Goal: Information Seeking & Learning: Learn about a topic

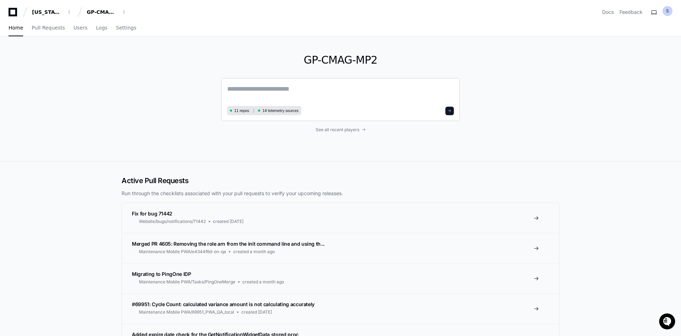
click at [289, 90] on textarea at bounding box center [340, 94] width 227 height 20
paste textarea "********"
type textarea "**********"
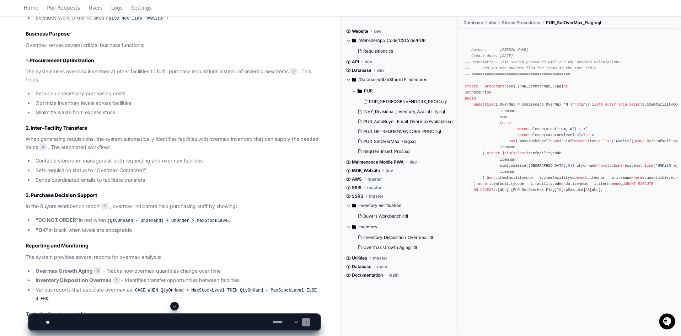
scroll to position [348, 0]
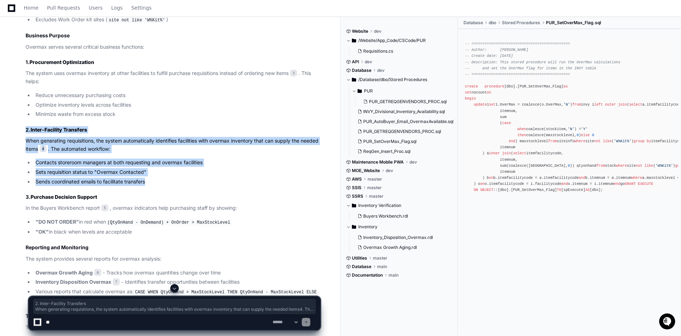
drag, startPoint x: 26, startPoint y: 129, endPoint x: 147, endPoint y: 177, distance: 130.3
click at [147, 177] on article "Based on the codebase, overmax is an inventory management concept used in the M…" at bounding box center [173, 160] width 295 height 471
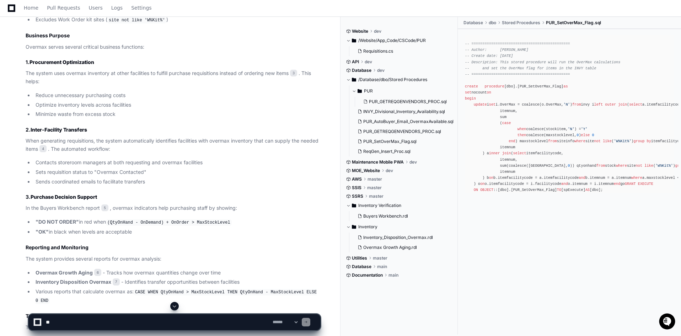
click at [308, 321] on span at bounding box center [306, 322] width 4 height 4
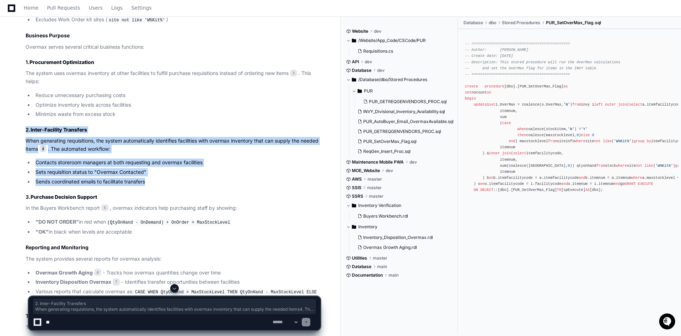
drag, startPoint x: 22, startPoint y: 125, endPoint x: 174, endPoint y: 179, distance: 161.2
click at [174, 179] on div "PUR_SetOverMax_Flag.sql 1 INVY_Divisional_Inventory_Availability.sql 2 PUR_GETR…" at bounding box center [165, 128] width 309 height 537
click at [86, 326] on textarea at bounding box center [157, 322] width 227 height 16
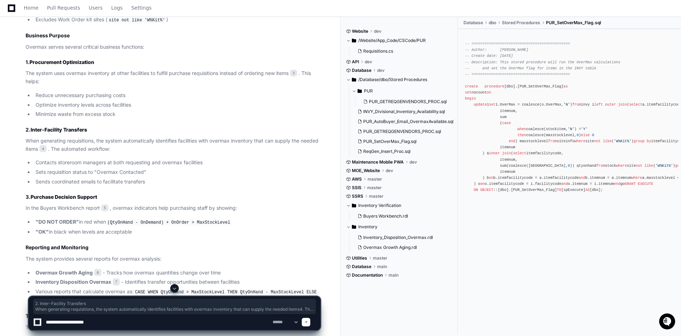
type textarea "**********"
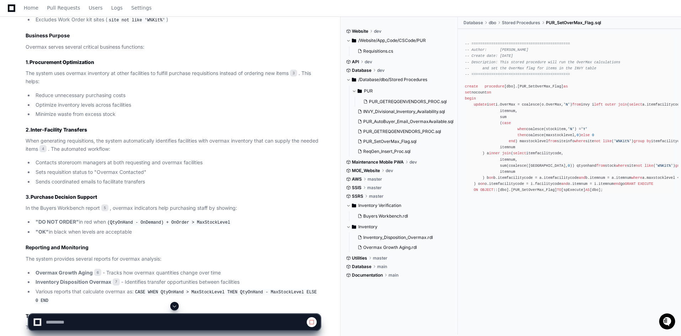
click at [175, 304] on span at bounding box center [175, 306] width 6 height 6
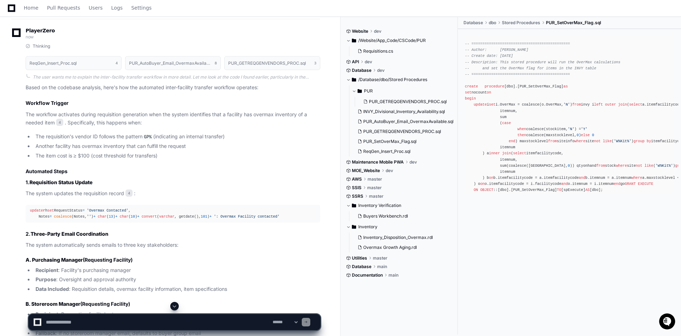
scroll to position [880, 0]
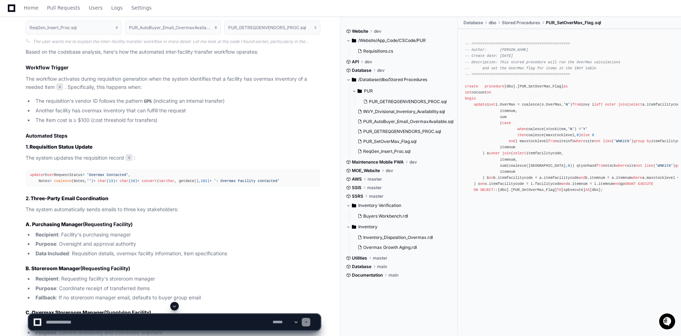
click at [194, 177] on div "update rh set RequestStatus = 'Overmax Contacted' , Notes = coalesce (Notes, ''…" at bounding box center [173, 178] width 286 height 12
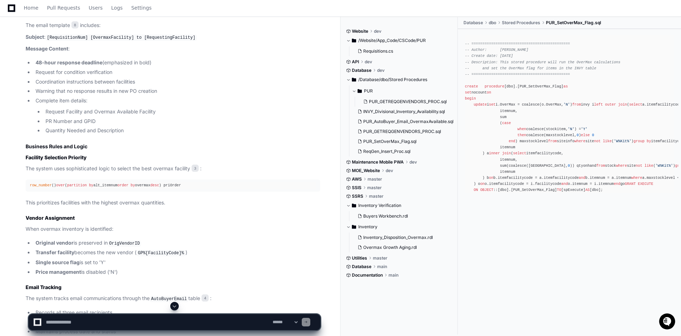
scroll to position [1236, 0]
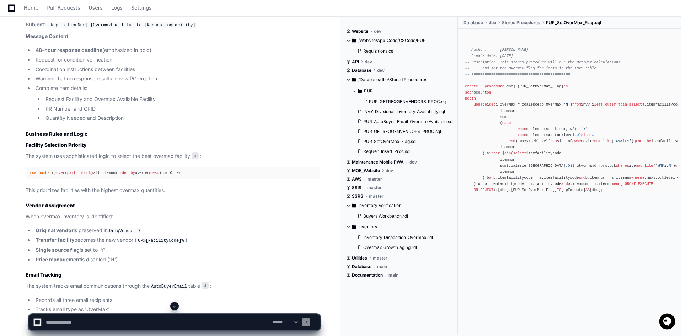
click at [157, 171] on span "desc" at bounding box center [154, 173] width 9 height 4
click at [195, 152] on span "3" at bounding box center [195, 155] width 7 height 7
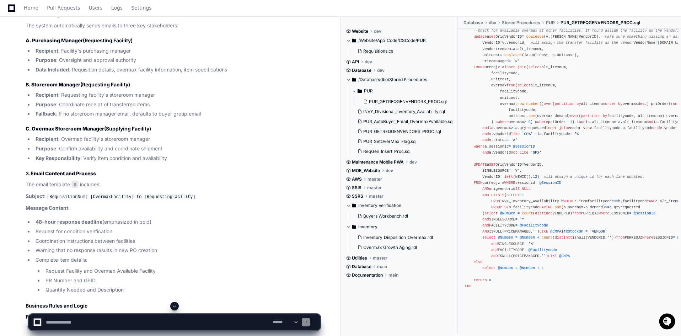
scroll to position [1058, 0]
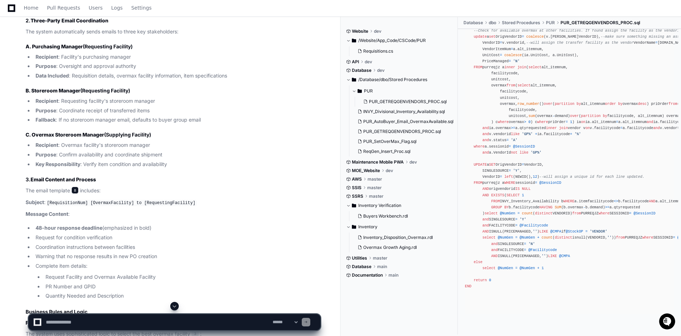
click at [78, 187] on span "8" at bounding box center [74, 190] width 7 height 7
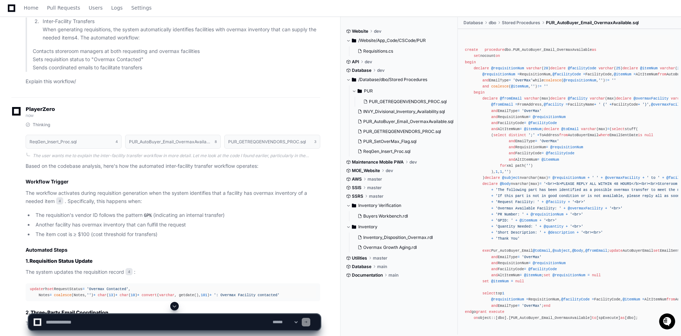
scroll to position [754, 0]
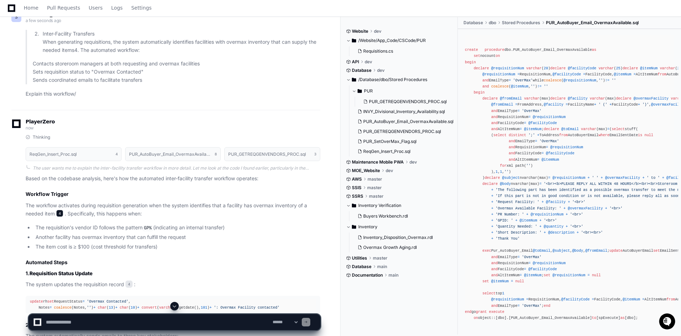
click at [60, 210] on span "4" at bounding box center [59, 213] width 7 height 7
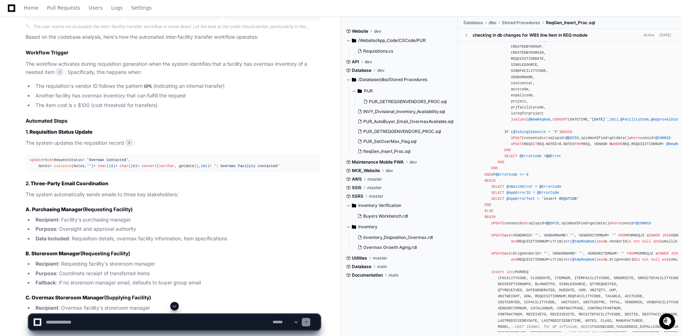
scroll to position [896, 0]
click at [127, 138] on span "4" at bounding box center [128, 141] width 7 height 7
click at [128, 138] on span "4" at bounding box center [128, 141] width 7 height 7
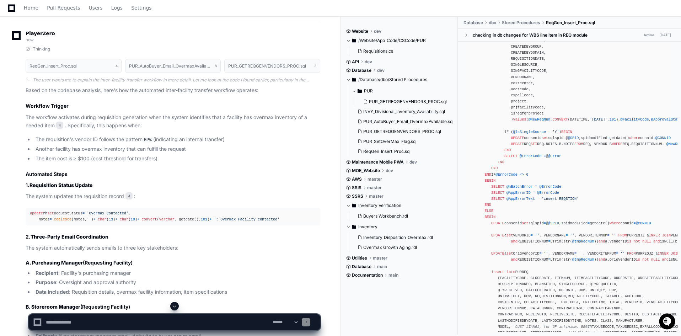
scroll to position [888, 0]
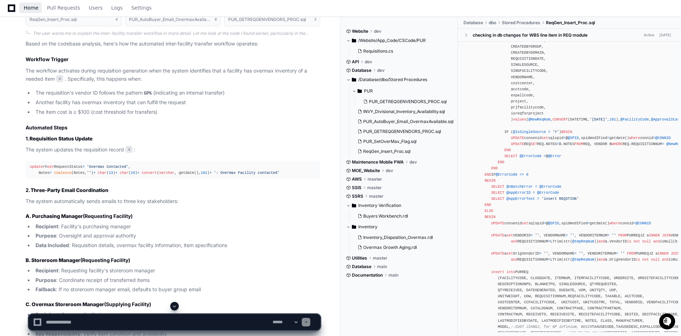
click at [35, 7] on span "Home" at bounding box center [31, 8] width 15 height 4
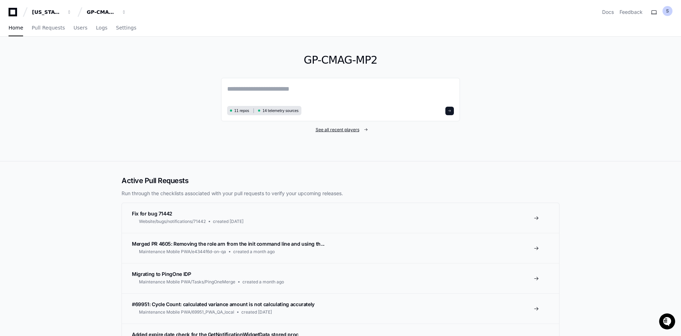
click at [345, 129] on span "See all recent players" at bounding box center [338, 130] width 44 height 6
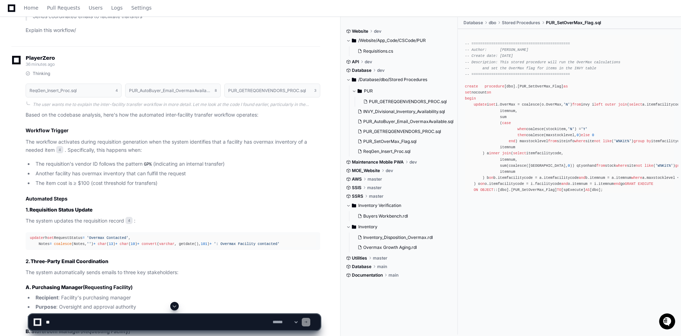
click at [177, 305] on span at bounding box center [175, 306] width 6 height 6
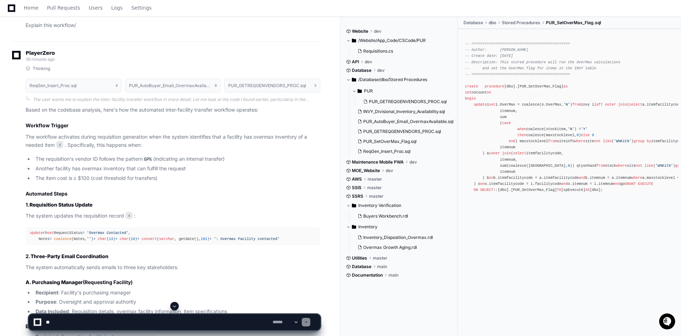
scroll to position [825, 0]
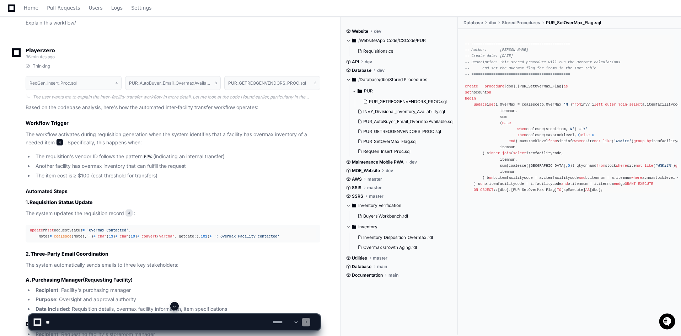
click at [62, 139] on span "4" at bounding box center [59, 142] width 7 height 7
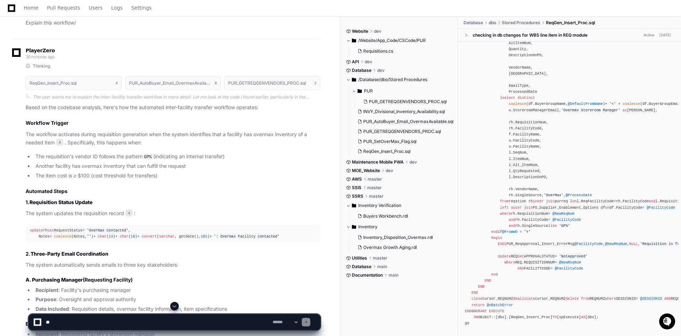
scroll to position [2686, 0]
click at [575, 23] on span "ReqGen_Insert_Proc.sql" at bounding box center [570, 23] width 49 height 6
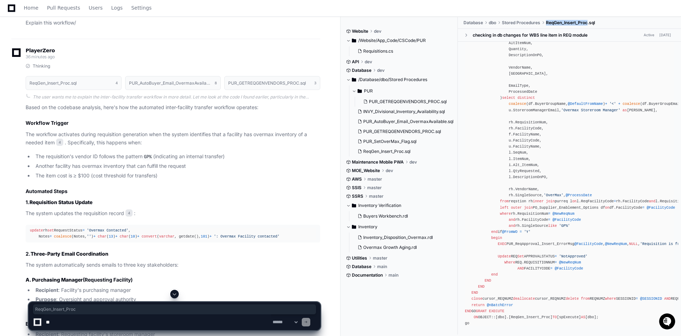
copy span "ReqGen_Insert_Proc"
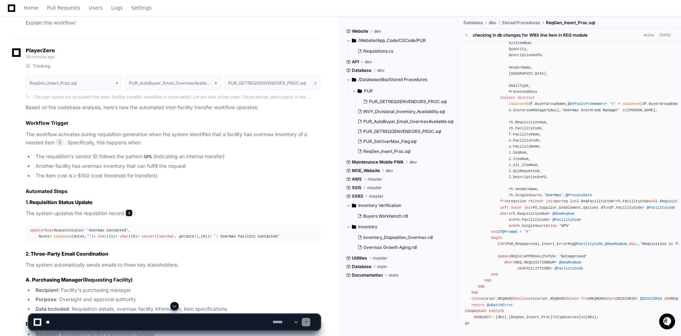
click at [129, 209] on span "4" at bounding box center [128, 212] width 7 height 7
click at [559, 21] on span "ReqGen_Insert_Proc.sql" at bounding box center [570, 23] width 49 height 6
click at [564, 24] on span "ReqGen_Insert_Proc.sql" at bounding box center [570, 23] width 49 height 6
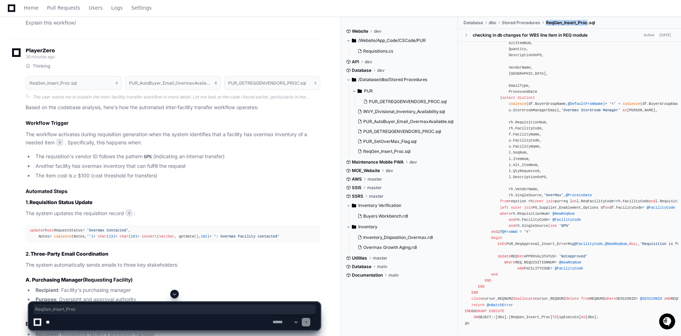
copy span "ReqGen_Insert_Proc"
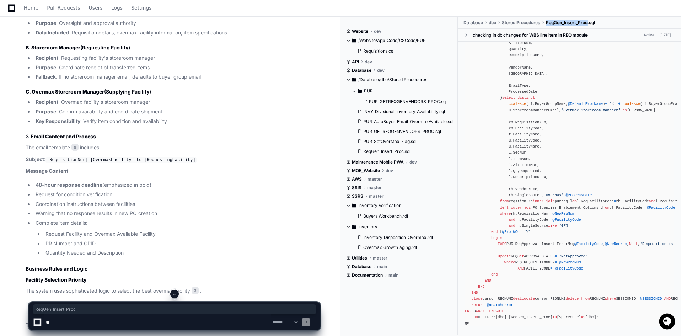
scroll to position [1109, 0]
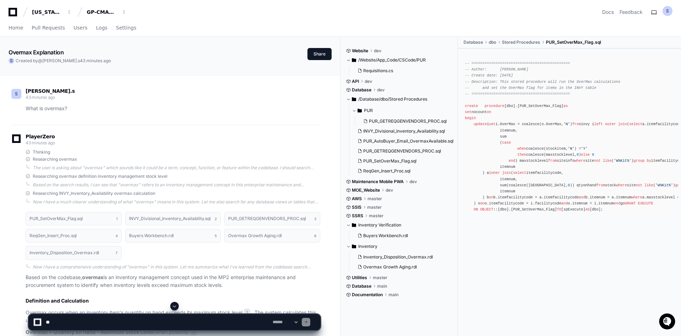
click at [161, 321] on textarea at bounding box center [157, 322] width 227 height 16
paste textarea "**********"
type textarea "**********"
click at [63, 10] on div "GP-CMAG-MP2" at bounding box center [47, 12] width 31 height 7
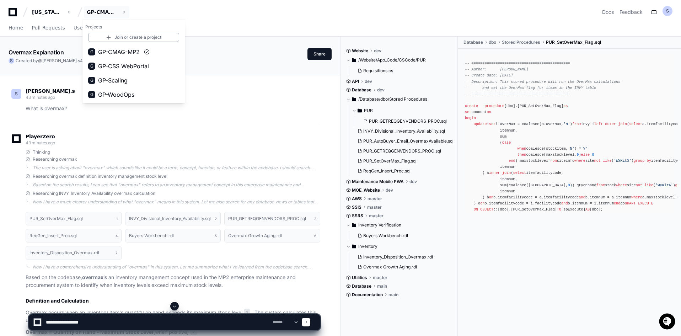
click at [303, 123] on div "S sujith.s 43 minutes ago What is overmax?" at bounding box center [165, 102] width 309 height 45
click at [310, 319] on div at bounding box center [306, 322] width 9 height 9
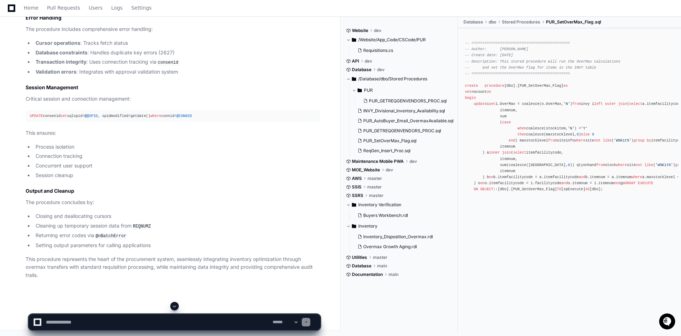
scroll to position [2743, 0]
click at [207, 326] on textarea at bounding box center [157, 322] width 227 height 16
type textarea "**********"
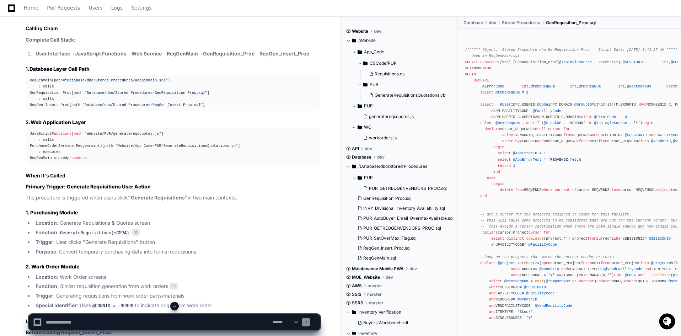
scroll to position [3352, 0]
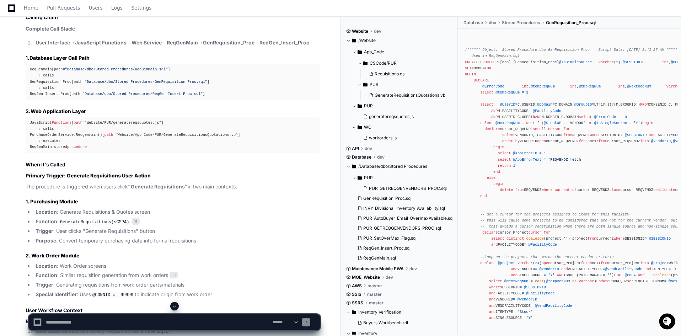
click at [112, 150] on div "JavaScript Functions [ path ="Website/PUR/generatereqsquotes.js"] ↓ calls Purch…" at bounding box center [173, 135] width 286 height 31
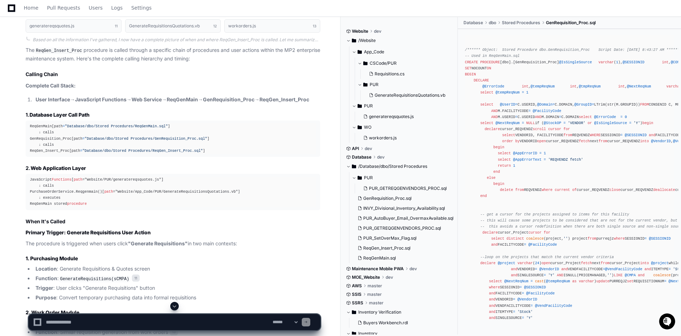
scroll to position [3281, 0]
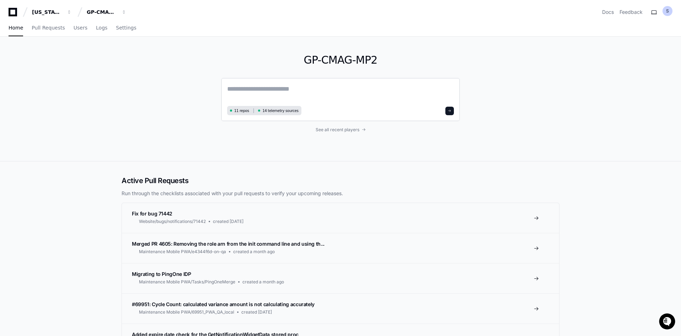
click at [268, 96] on textarea at bounding box center [340, 94] width 227 height 20
paste textarea "**********"
type textarea "**********"
click at [451, 111] on span at bounding box center [450, 110] width 4 height 4
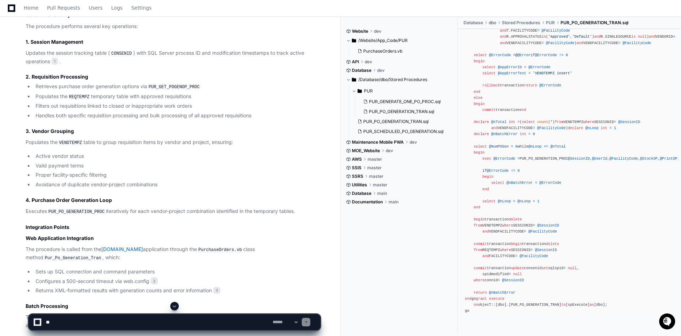
scroll to position [462, 0]
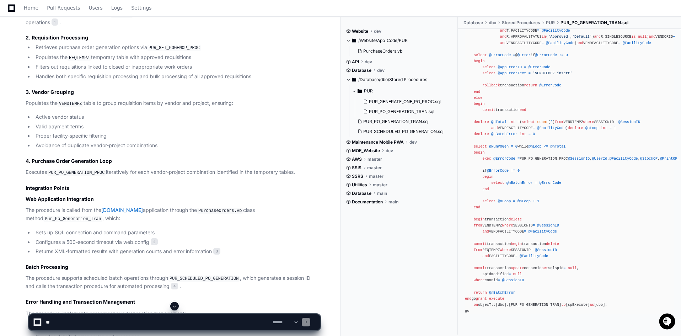
click at [79, 170] on code "PUR_PO_GENERATION_PROC" at bounding box center [76, 173] width 59 height 6
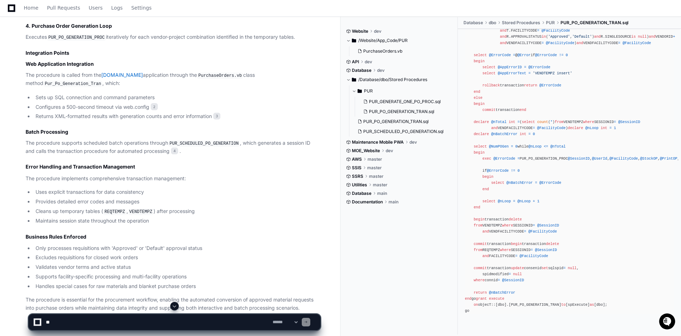
scroll to position [556, 0]
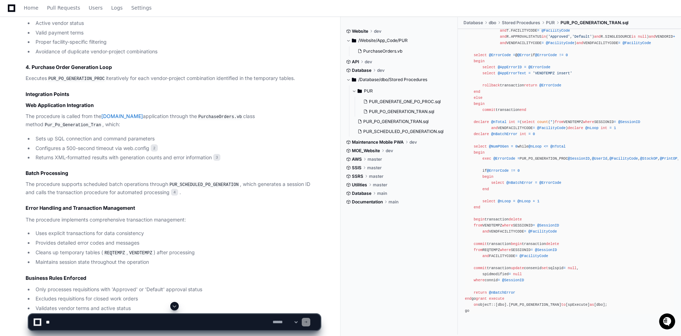
click at [82, 76] on code "PUR_PO_GENERATION_PROC" at bounding box center [76, 79] width 59 height 6
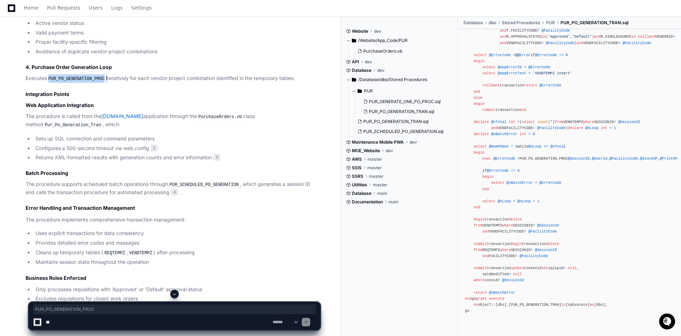
click at [82, 76] on code "PUR_PO_GENERATION_PROC" at bounding box center [76, 79] width 59 height 6
click at [240, 323] on textarea at bounding box center [157, 322] width 227 height 16
paste textarea "**********"
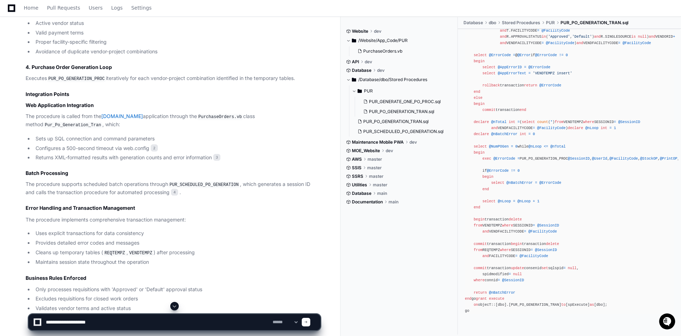
click at [85, 77] on code "PUR_PO_GENERATION_PROC" at bounding box center [76, 79] width 59 height 6
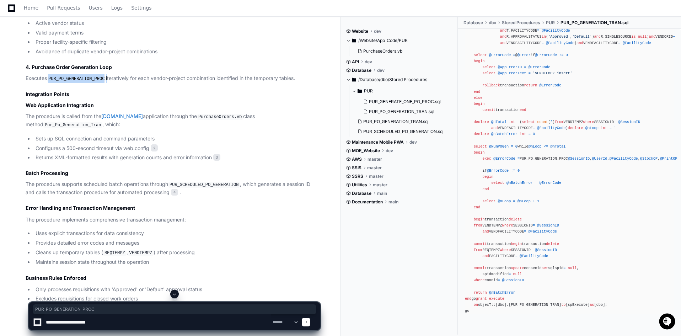
click at [85, 77] on code "PUR_PO_GENERATION_PROC" at bounding box center [76, 79] width 59 height 6
copy p "PUR_PO_GENERATION_PROC"
click at [120, 323] on textarea at bounding box center [157, 322] width 227 height 16
paste textarea
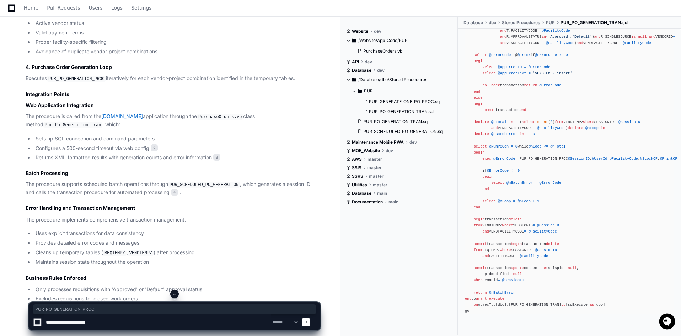
type textarea "**********"
click at [308, 321] on span at bounding box center [306, 322] width 4 height 4
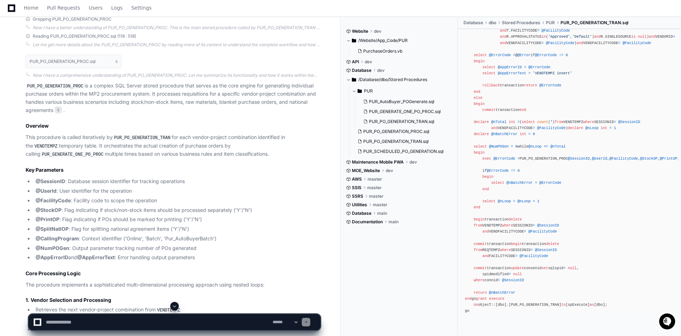
scroll to position [962, 0]
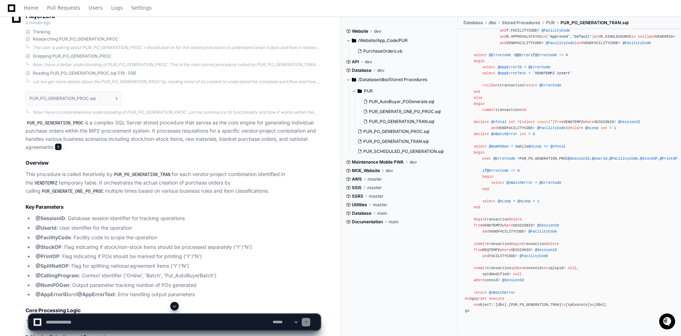
click at [61, 144] on span "5" at bounding box center [58, 146] width 7 height 7
click at [59, 146] on span "5" at bounding box center [58, 146] width 7 height 7
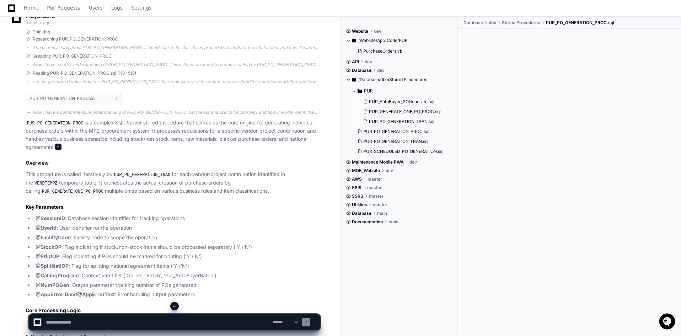
scroll to position [0, 0]
click at [59, 146] on span "5" at bounding box center [58, 146] width 7 height 7
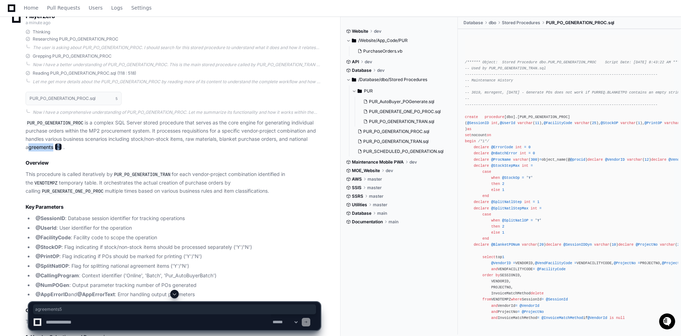
click at [59, 146] on span "5" at bounding box center [58, 146] width 7 height 7
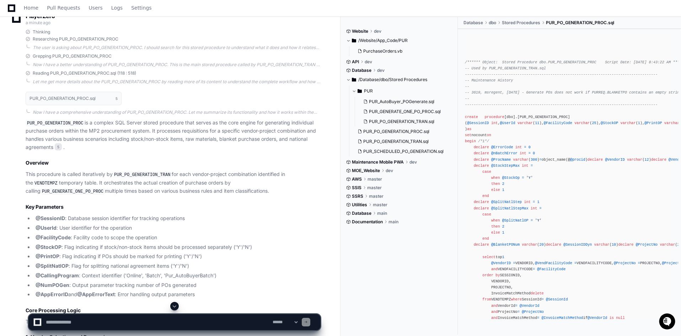
click at [79, 119] on p "PUR_PO_GENERATION_PROC is a complex SQL Server stored procedure that serves as …" at bounding box center [173, 135] width 295 height 33
click at [99, 100] on button "PUR_PO_GENERATION_PROC.sql 5" at bounding box center [74, 99] width 96 height 14
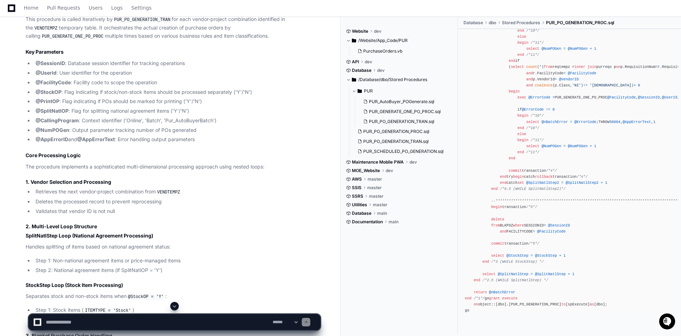
scroll to position [1104, 0]
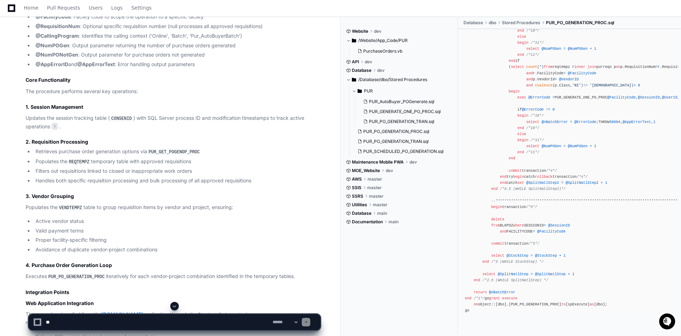
scroll to position [145, 0]
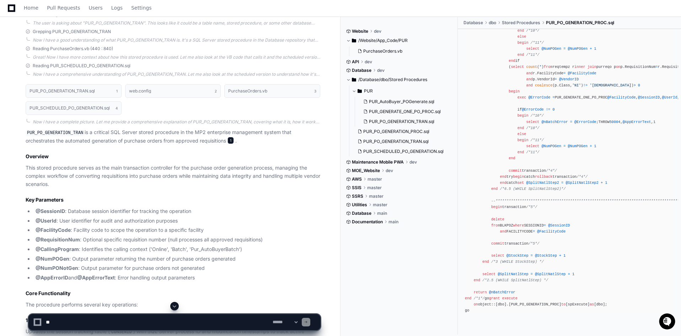
click at [227, 139] on span "1" at bounding box center [230, 140] width 6 height 7
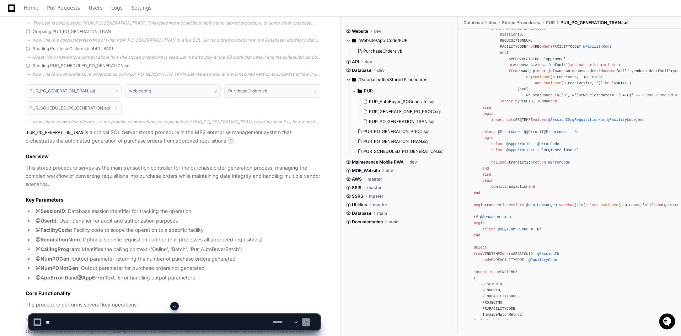
scroll to position [249, 0]
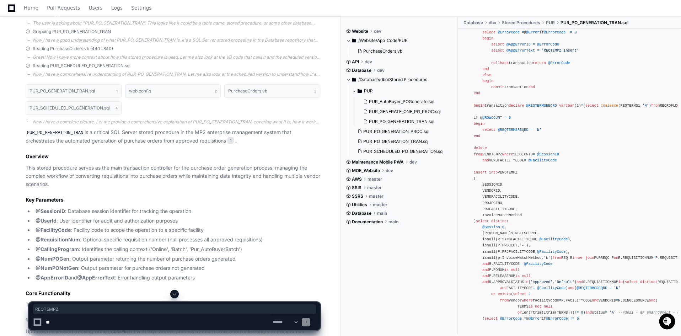
copy div "REQTEMPZ"
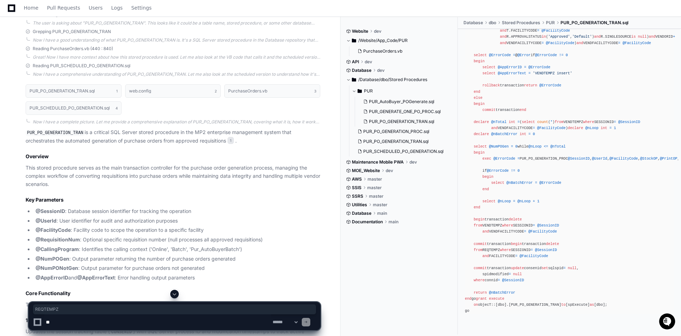
scroll to position [1315, 0]
